Goal: Information Seeking & Learning: Learn about a topic

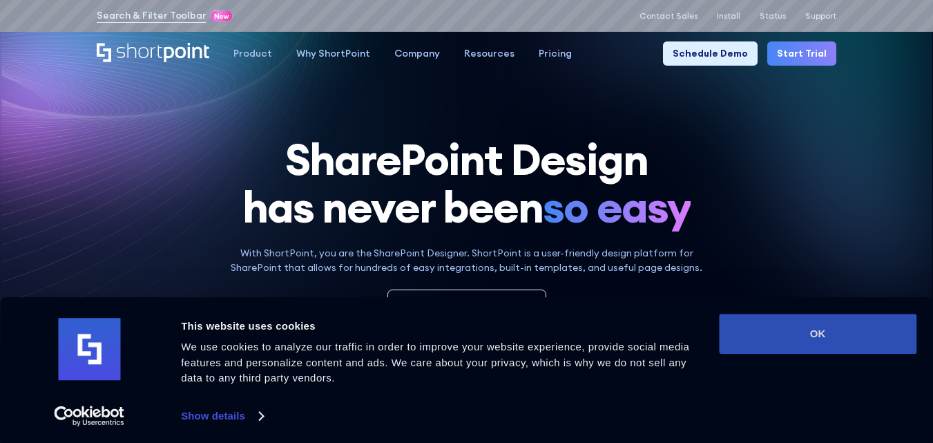
drag, startPoint x: 860, startPoint y: 349, endPoint x: 846, endPoint y: 335, distance: 19.5
click at [846, 335] on button "OK" at bounding box center [817, 333] width 197 height 40
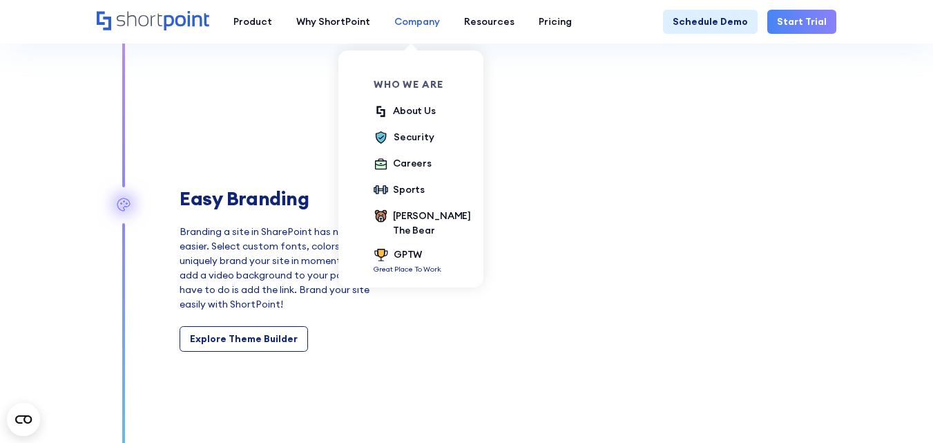
scroll to position [2140, 0]
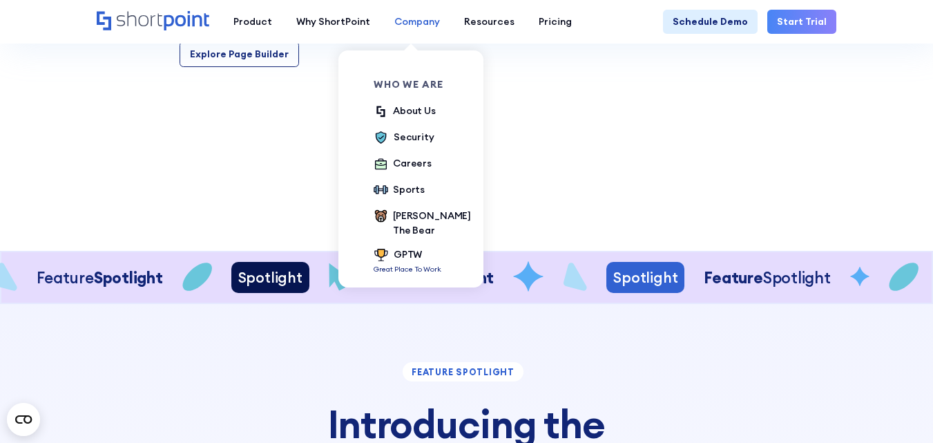
click at [406, 22] on div "Company" at bounding box center [417, 21] width 46 height 14
click at [407, 108] on div "About Us" at bounding box center [414, 111] width 43 height 14
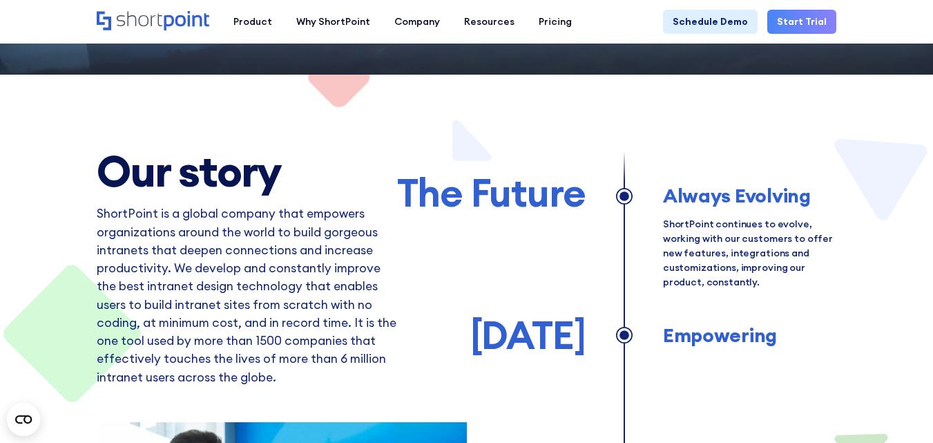
scroll to position [414, 0]
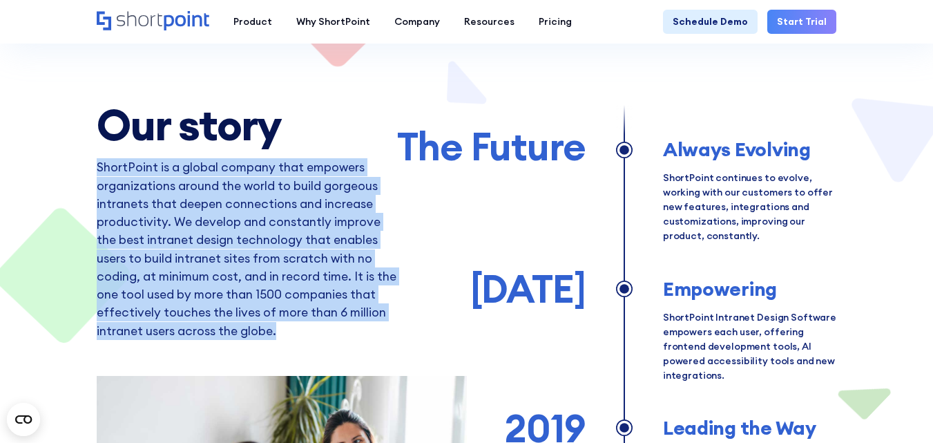
drag, startPoint x: 284, startPoint y: 332, endPoint x: 97, endPoint y: 168, distance: 248.0
click at [97, 168] on p "ShortPoint is a global company that empowers organizations around the world to …" at bounding box center [247, 266] width 300 height 217
copy p "ShortPoint is a global company that empowers organizations around the world to …"
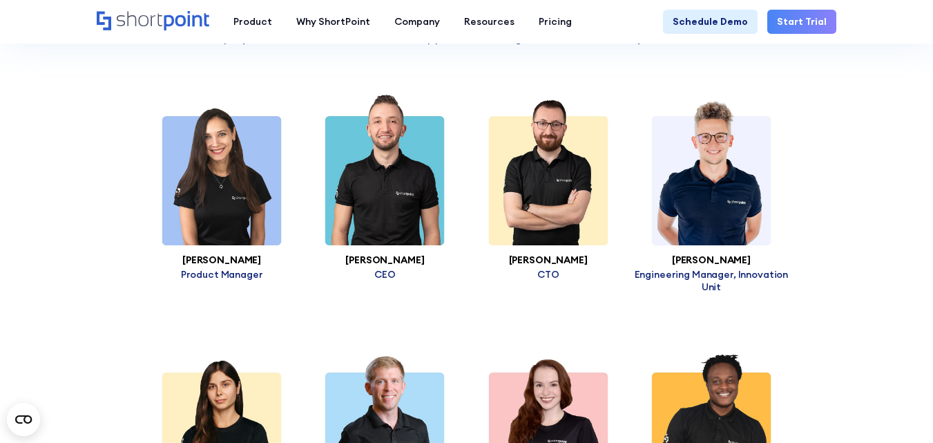
scroll to position [2278, 0]
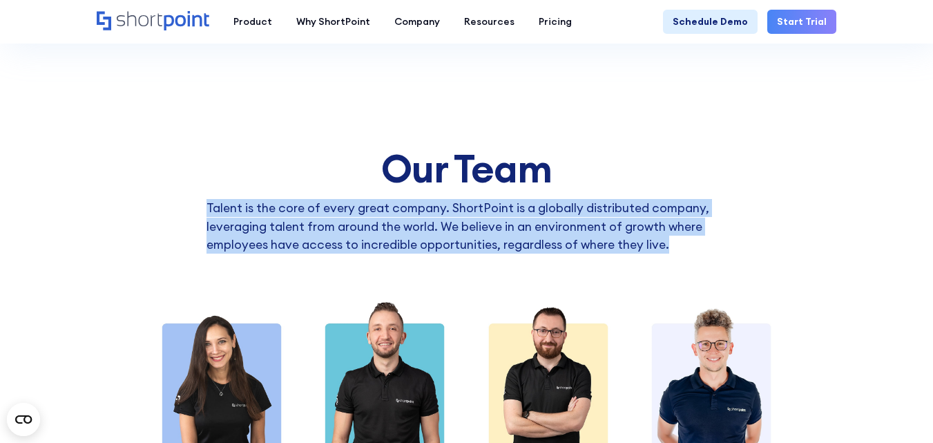
drag, startPoint x: 481, startPoint y: 220, endPoint x: 205, endPoint y: 191, distance: 277.0
copy p "Talent is the core of every great company. ShortPoint is a globally distributed…"
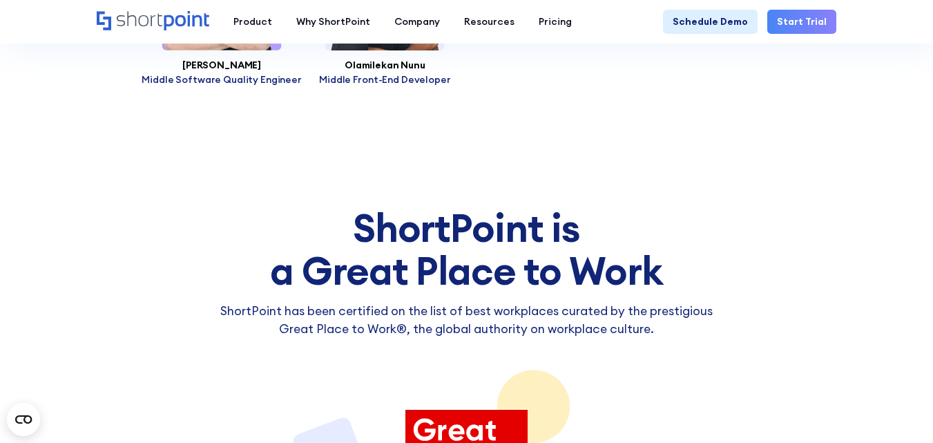
scroll to position [5178, 0]
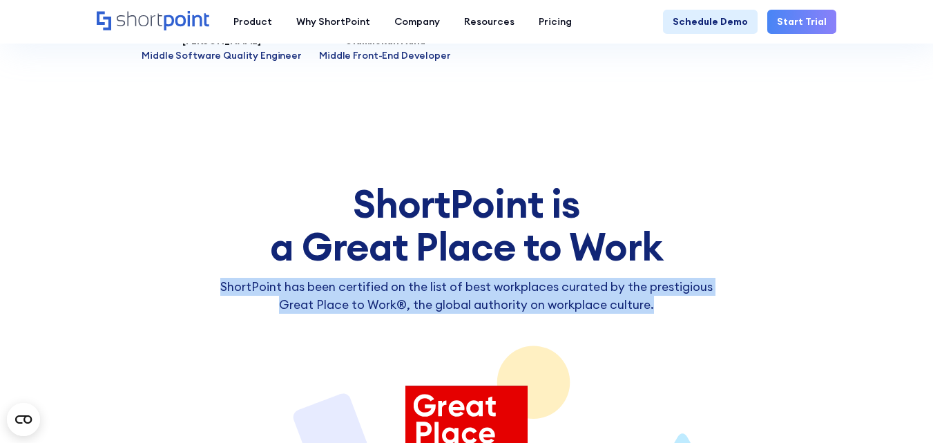
drag, startPoint x: 666, startPoint y: 288, endPoint x: 157, endPoint y: 277, distance: 509.0
copy p "ShortPoint has been certified on the list of best workplaces curated by the pre…"
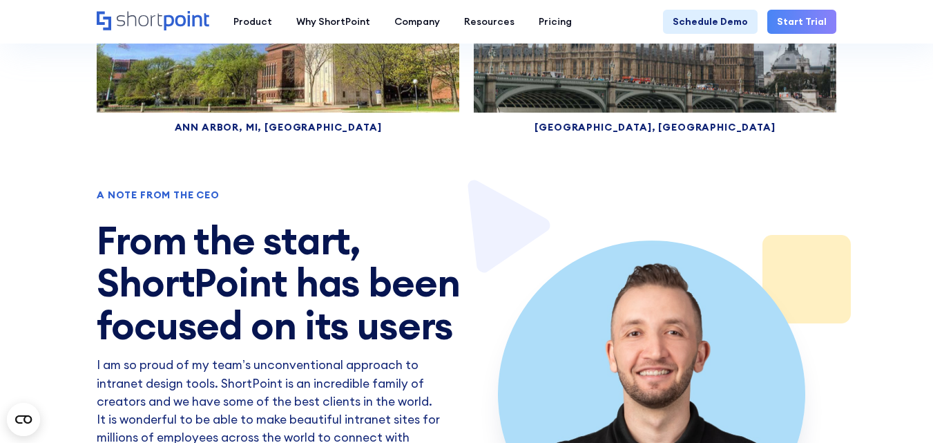
scroll to position [6628, 0]
